Goal: Task Accomplishment & Management: Manage account settings

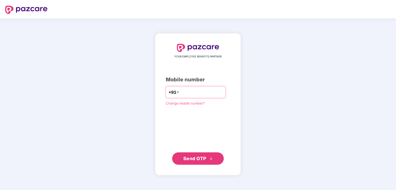
type input "**********"
click at [196, 157] on span "Send OTP" at bounding box center [194, 158] width 23 height 5
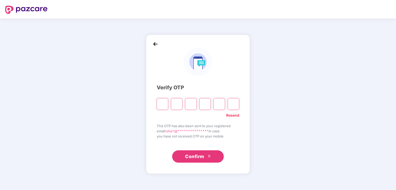
type input "*"
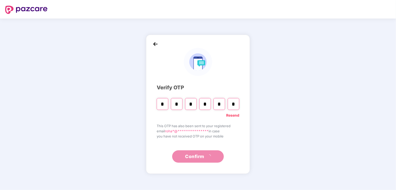
type input "*"
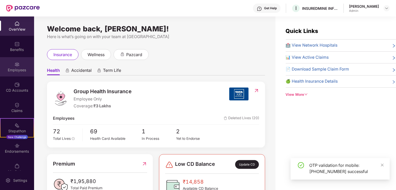
click at [15, 69] on div "Employees" at bounding box center [17, 70] width 34 height 5
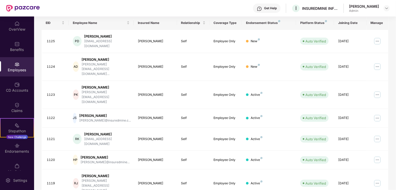
scroll to position [83, 0]
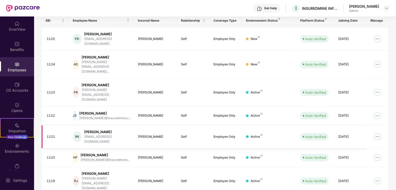
click at [376, 133] on img at bounding box center [377, 137] width 8 height 8
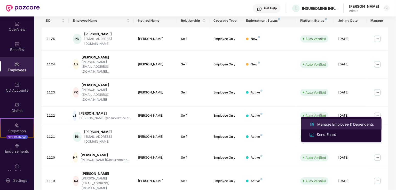
click at [341, 122] on div "Manage Employee & Dependents" at bounding box center [345, 125] width 59 height 6
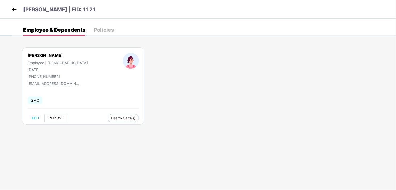
click at [57, 117] on span "REMOVE" at bounding box center [56, 118] width 15 height 4
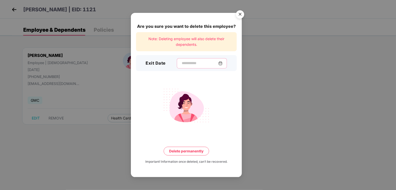
click at [181, 63] on input at bounding box center [199, 63] width 37 height 5
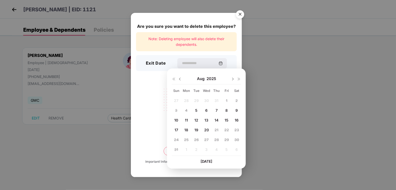
click at [197, 130] on span "19" at bounding box center [196, 130] width 4 height 4
type input "**********"
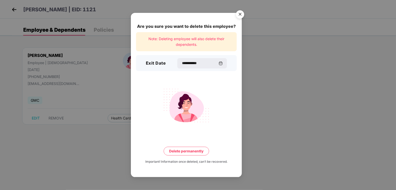
click at [194, 152] on button "Delete permanently" at bounding box center [186, 151] width 45 height 9
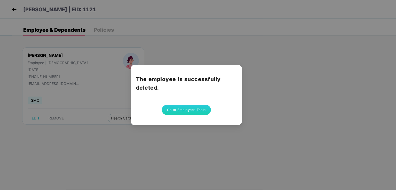
click at [196, 112] on button "Go to Employees Table" at bounding box center [186, 110] width 49 height 10
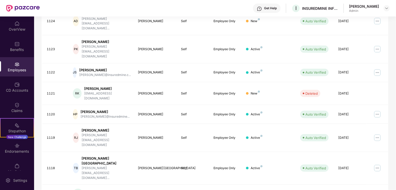
scroll to position [0, 0]
